Goal: Task Accomplishment & Management: Use online tool/utility

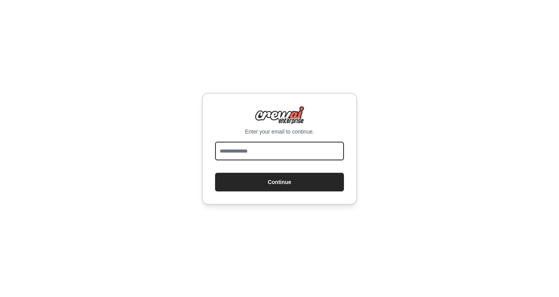
click at [235, 153] on input "email" at bounding box center [279, 151] width 129 height 19
click at [257, 155] on input "email" at bounding box center [279, 151] width 129 height 19
type input "**********"
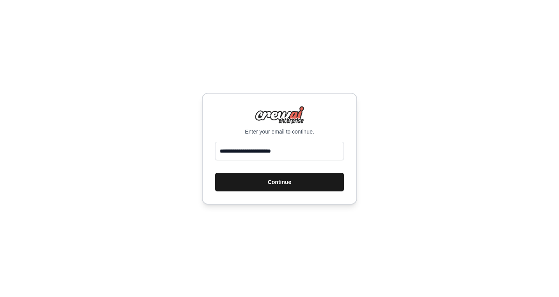
click at [243, 183] on button "Continue" at bounding box center [279, 182] width 129 height 19
click at [235, 181] on button "Continue" at bounding box center [279, 182] width 129 height 19
click at [235, 180] on button "Continue" at bounding box center [279, 182] width 129 height 19
click at [295, 181] on button "Continue" at bounding box center [279, 182] width 129 height 19
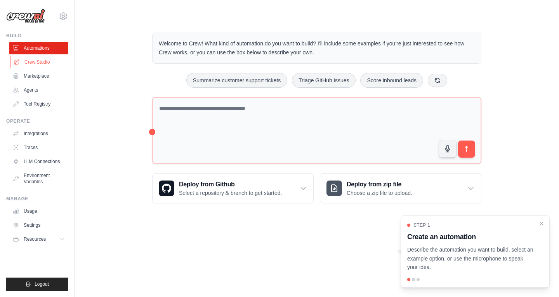
click at [53, 57] on link "Crew Studio" at bounding box center [39, 62] width 59 height 12
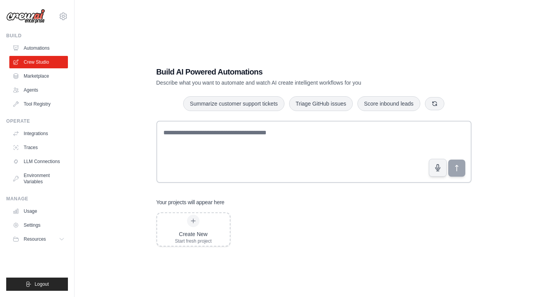
click at [44, 75] on link "Marketplace" at bounding box center [38, 76] width 59 height 12
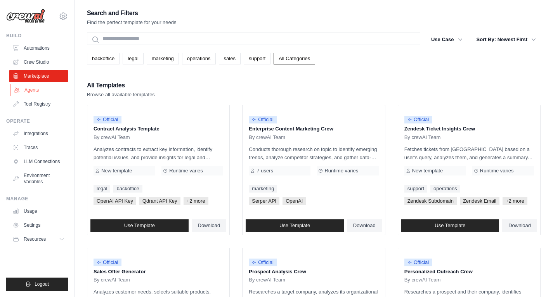
click at [44, 89] on link "Agents" at bounding box center [39, 90] width 59 height 12
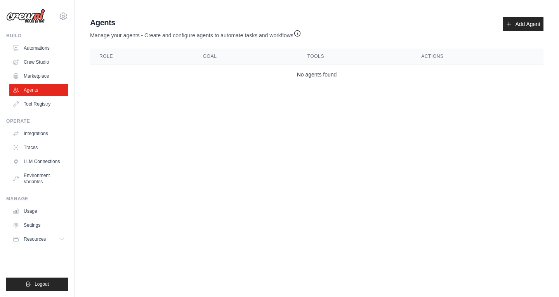
click at [44, 89] on link "Agents" at bounding box center [38, 90] width 59 height 12
click at [44, 77] on link "Marketplace" at bounding box center [39, 76] width 59 height 12
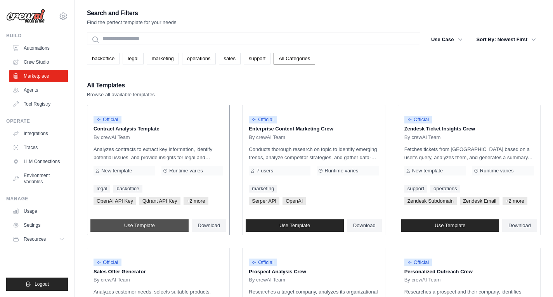
click at [145, 225] on span "Use Template" at bounding box center [139, 226] width 31 height 6
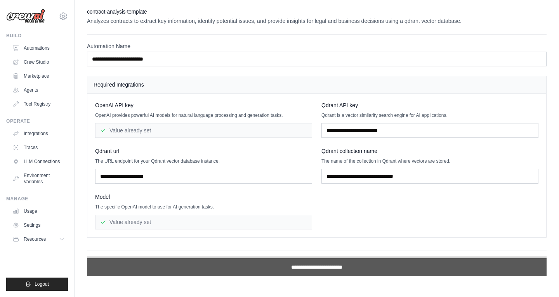
click at [251, 265] on input "**********" at bounding box center [317, 267] width 460 height 18
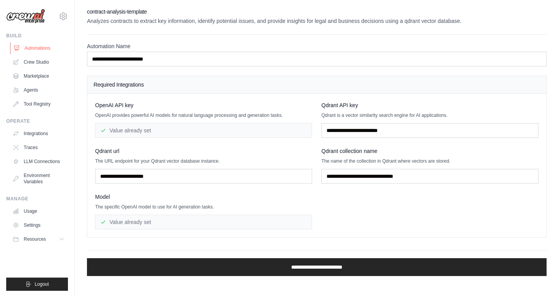
click at [53, 48] on link "Automations" at bounding box center [39, 48] width 59 height 12
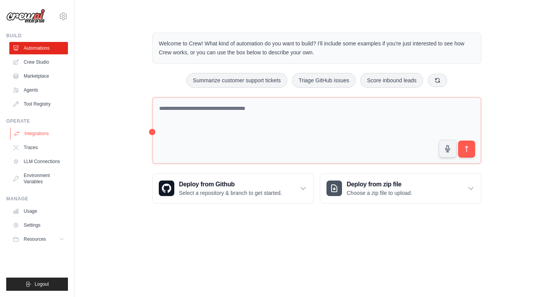
click at [35, 134] on link "Integrations" at bounding box center [39, 133] width 59 height 12
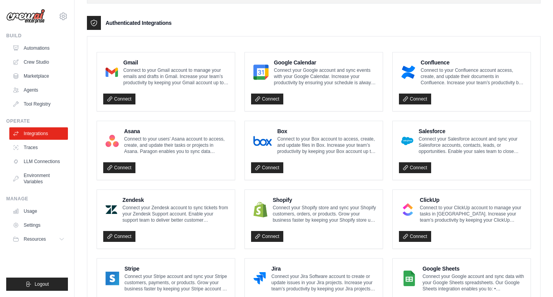
scroll to position [194, 0]
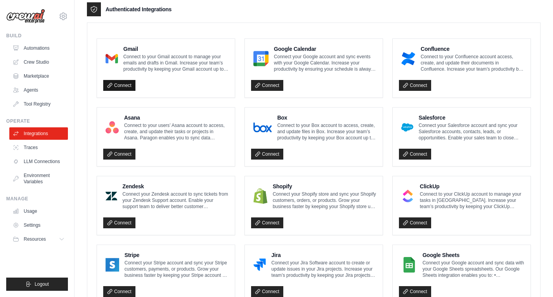
click at [112, 85] on icon at bounding box center [110, 85] width 4 height 4
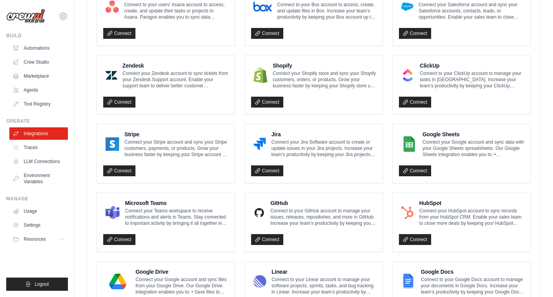
scroll to position [279, 0]
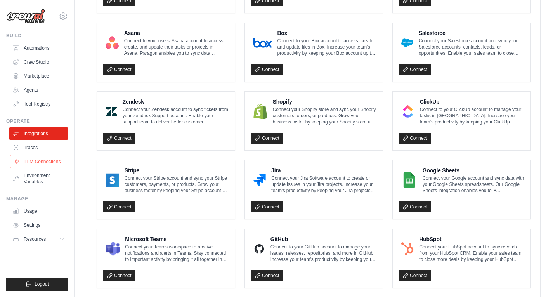
click at [44, 163] on link "LLM Connections" at bounding box center [39, 161] width 59 height 12
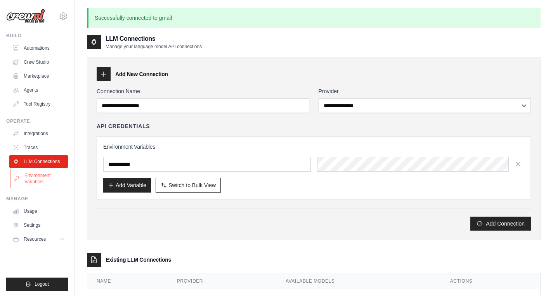
click at [45, 175] on link "Environment Variables" at bounding box center [39, 178] width 59 height 19
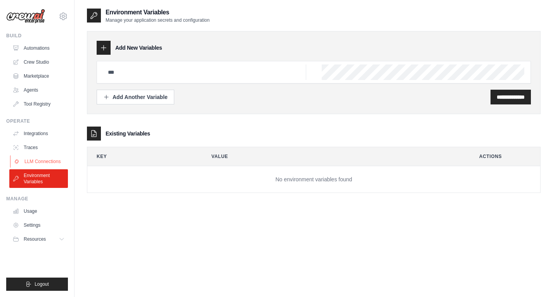
click at [47, 158] on link "LLM Connections" at bounding box center [39, 161] width 59 height 12
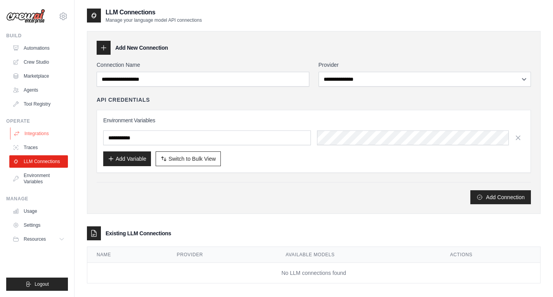
click at [47, 136] on link "Integrations" at bounding box center [39, 133] width 59 height 12
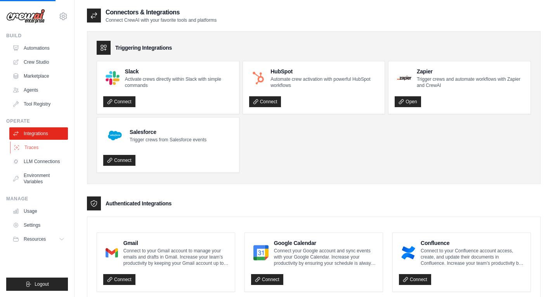
click at [49, 142] on link "Traces" at bounding box center [39, 147] width 59 height 12
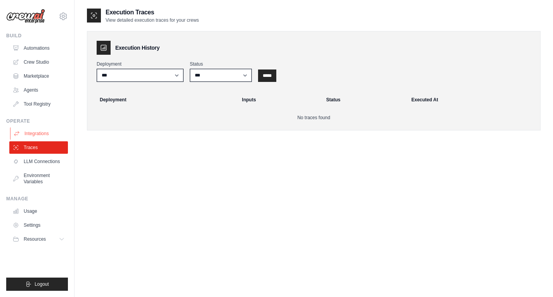
click at [52, 133] on link "Integrations" at bounding box center [39, 133] width 59 height 12
